Goal: Task Accomplishment & Management: Manage account settings

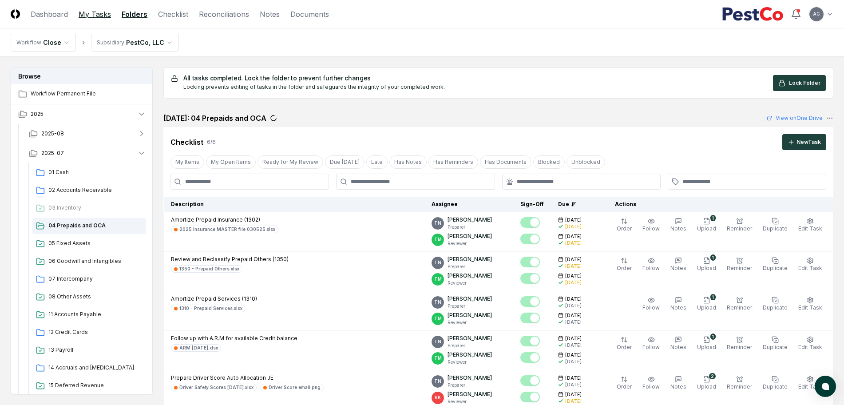
scroll to position [333, 0]
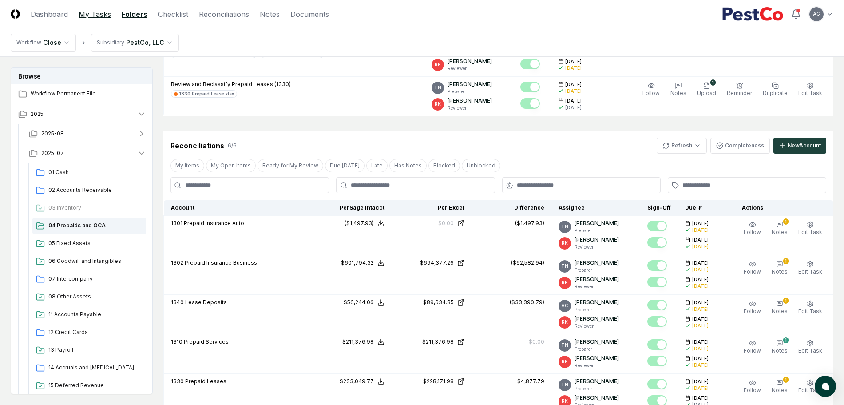
click at [79, 16] on link "My Tasks" at bounding box center [95, 14] width 32 height 11
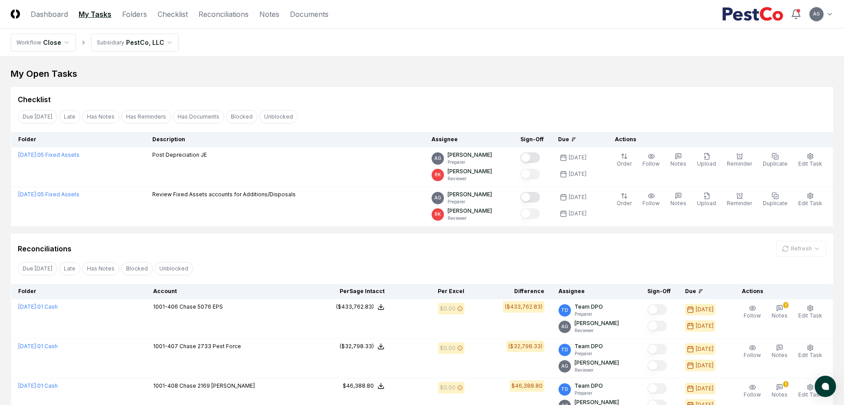
click at [327, 254] on div "Reconciliations Refresh" at bounding box center [422, 249] width 809 height 16
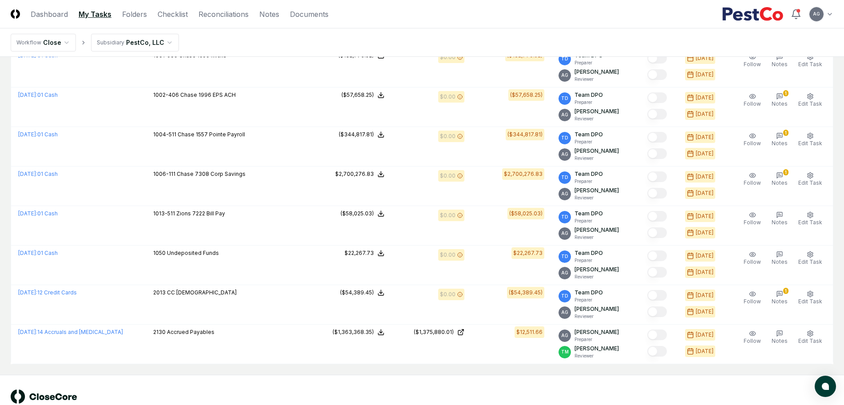
scroll to position [551, 0]
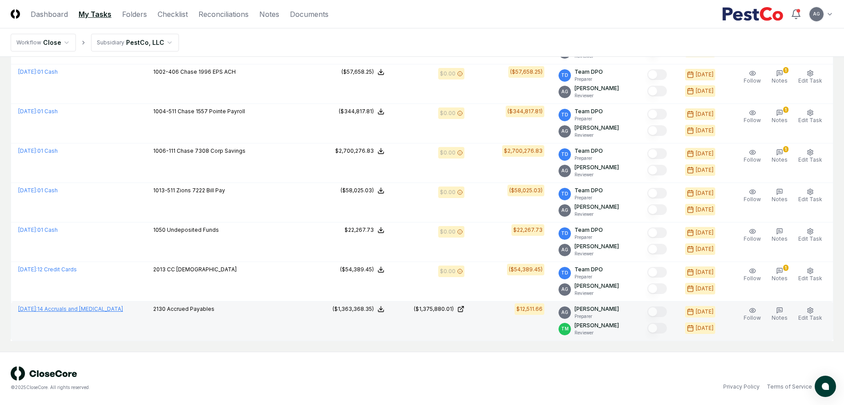
click at [90, 310] on link "[DATE] : 14 Accruals and [MEDICAL_DATA]" at bounding box center [70, 308] width 105 height 7
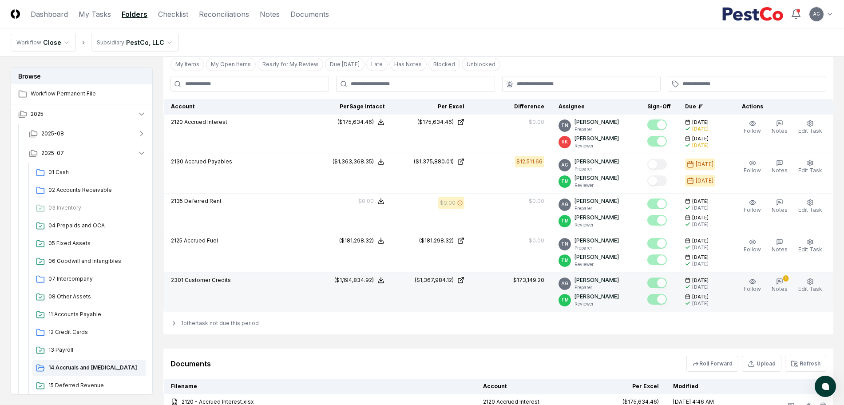
scroll to position [999, 0]
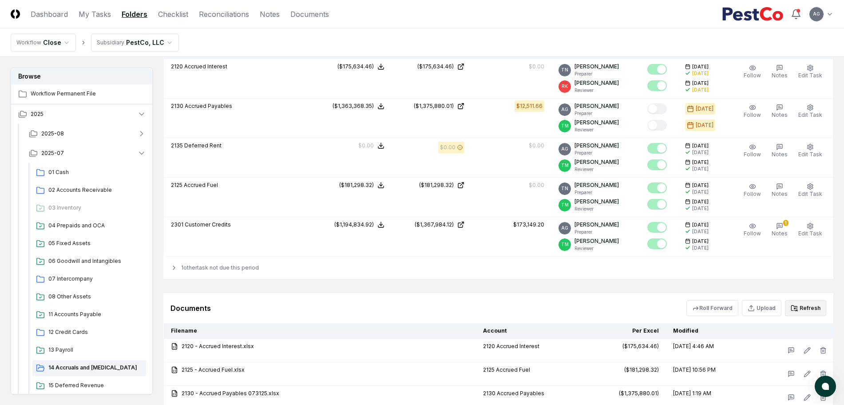
click at [807, 310] on button "Refresh" at bounding box center [805, 308] width 41 height 16
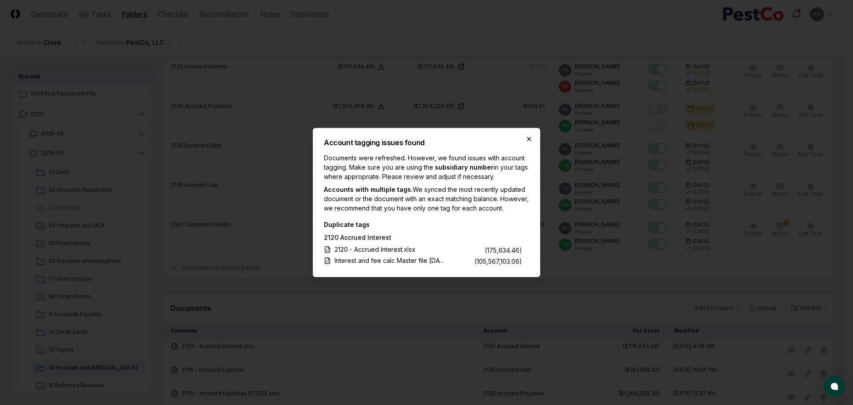
click at [529, 138] on icon "button" at bounding box center [528, 138] width 7 height 7
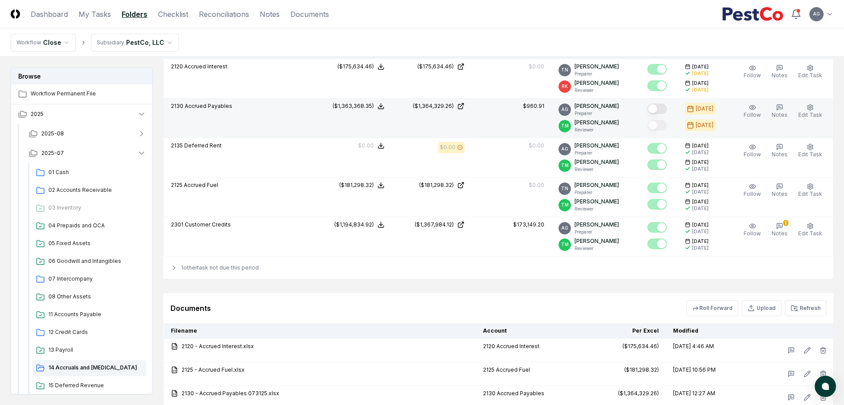
click at [663, 111] on button "Mark complete" at bounding box center [657, 108] width 20 height 11
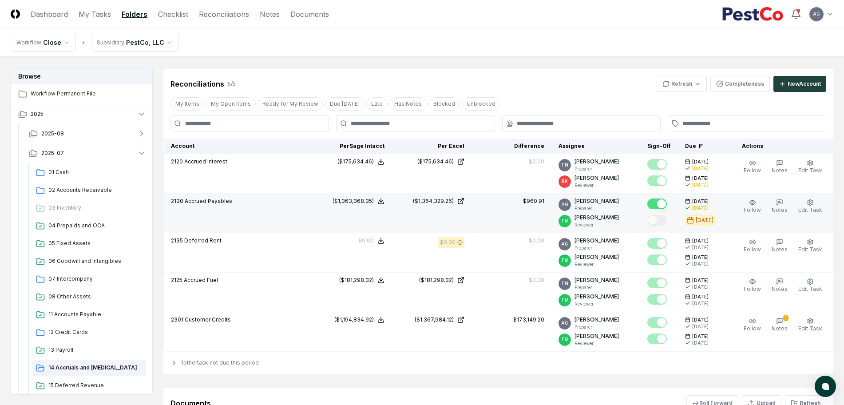
scroll to position [833, 0]
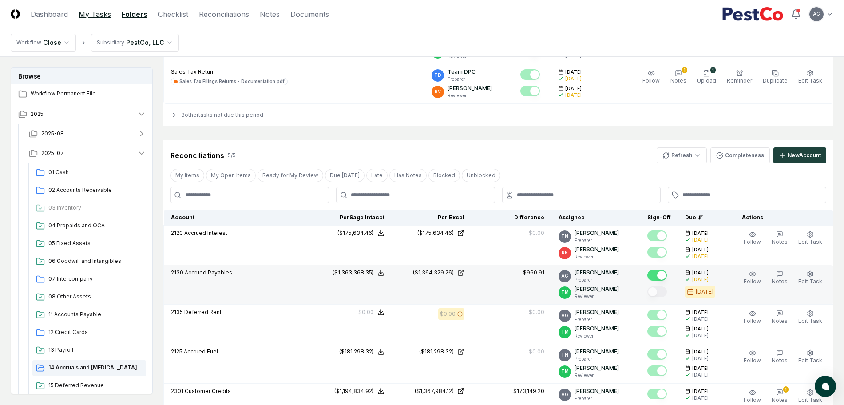
click at [101, 14] on link "My Tasks" at bounding box center [95, 14] width 32 height 11
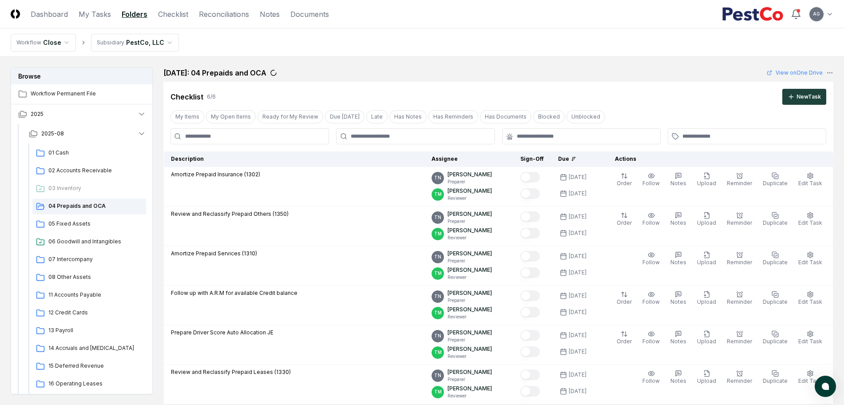
scroll to position [463, 0]
